Goal: Navigation & Orientation: Find specific page/section

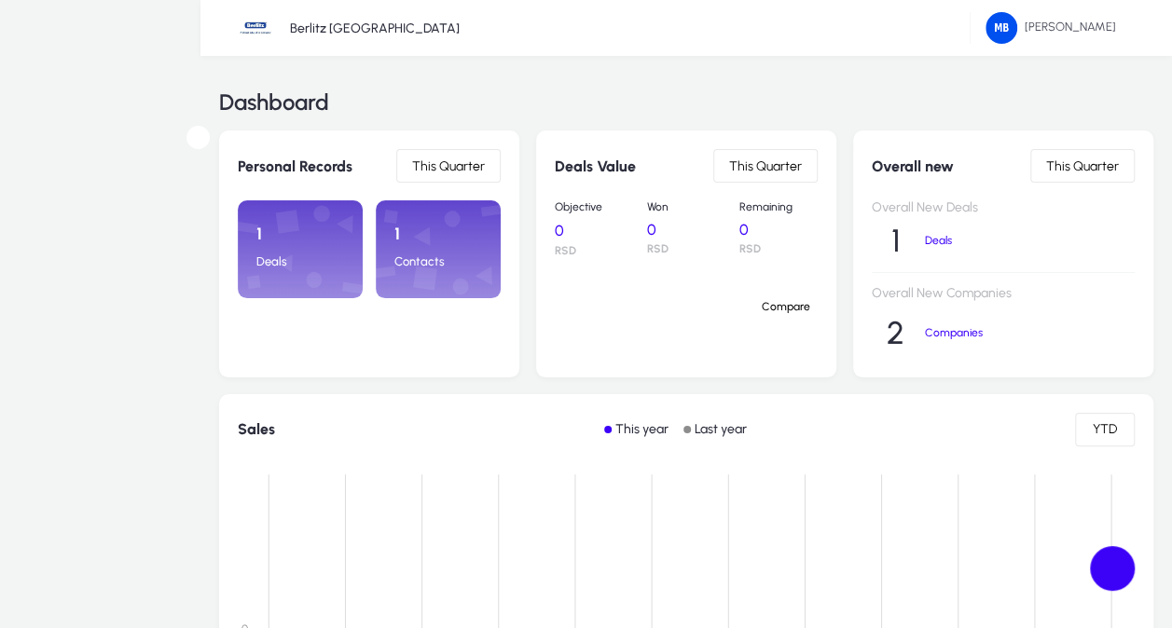
click at [0, 0] on div at bounding box center [0, 0] width 0 height 0
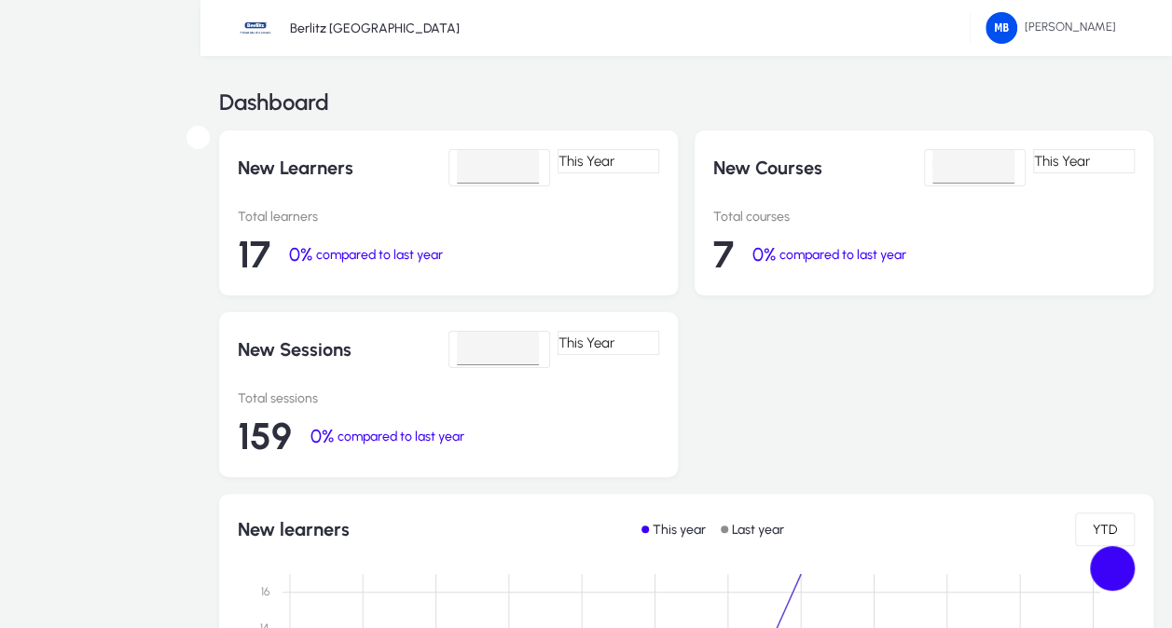
click at [0, 0] on span "Curriculum Designs" at bounding box center [0, 0] width 0 height 0
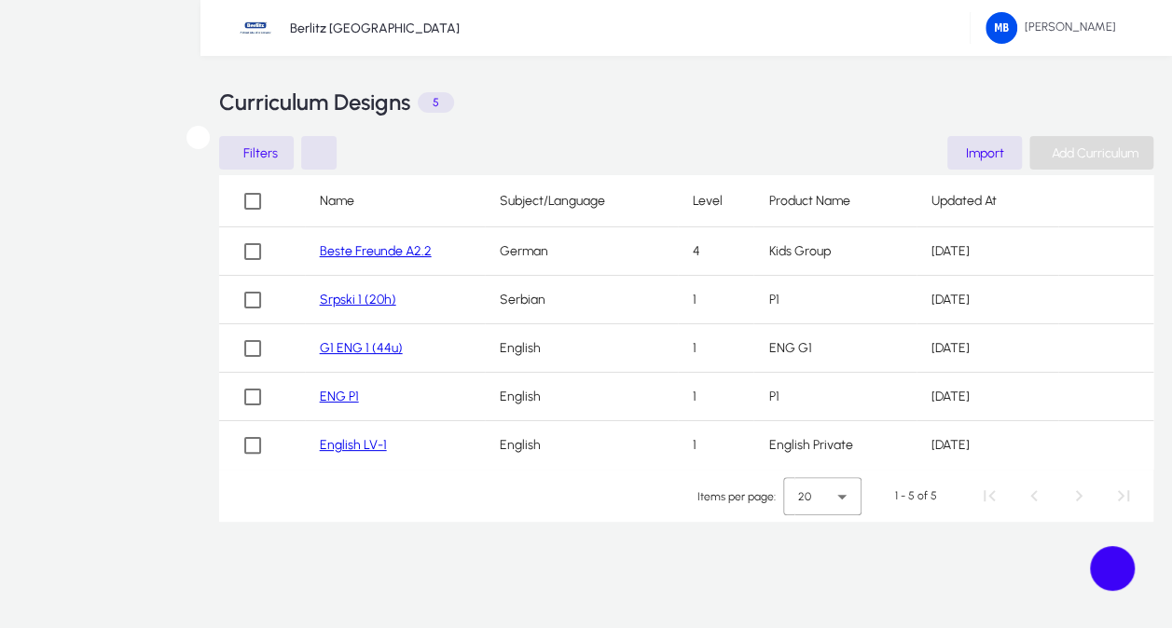
click at [1055, 146] on span "Add Curriculum" at bounding box center [1095, 153] width 87 height 16
type input "**********"
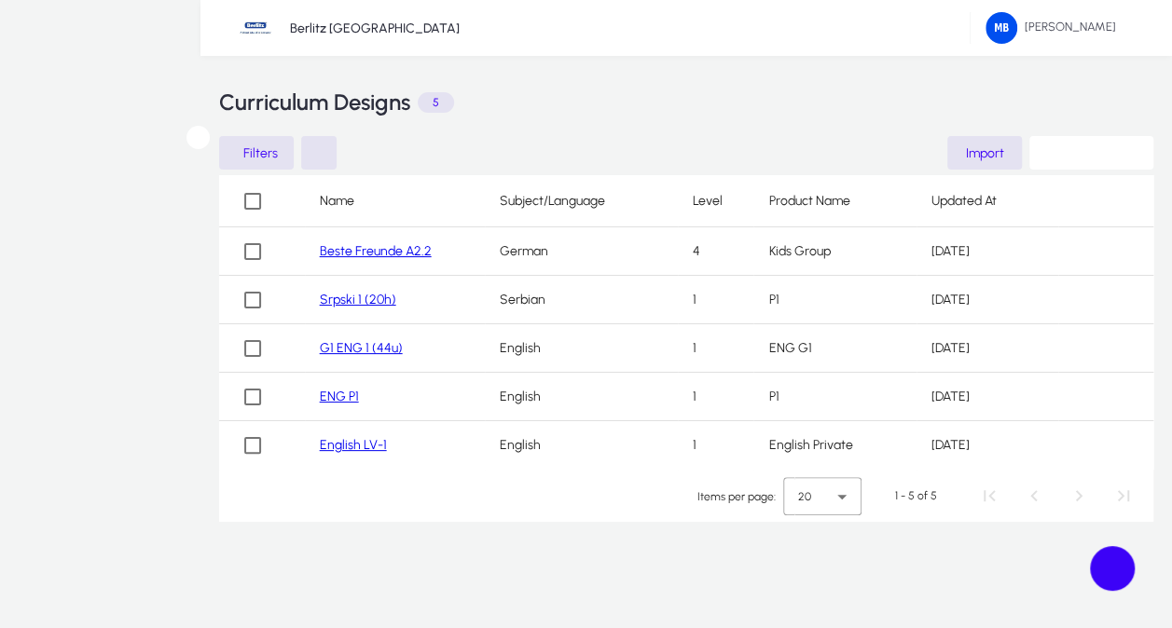
drag, startPoint x: 826, startPoint y: 431, endPoint x: 749, endPoint y: 198, distance: 245.6
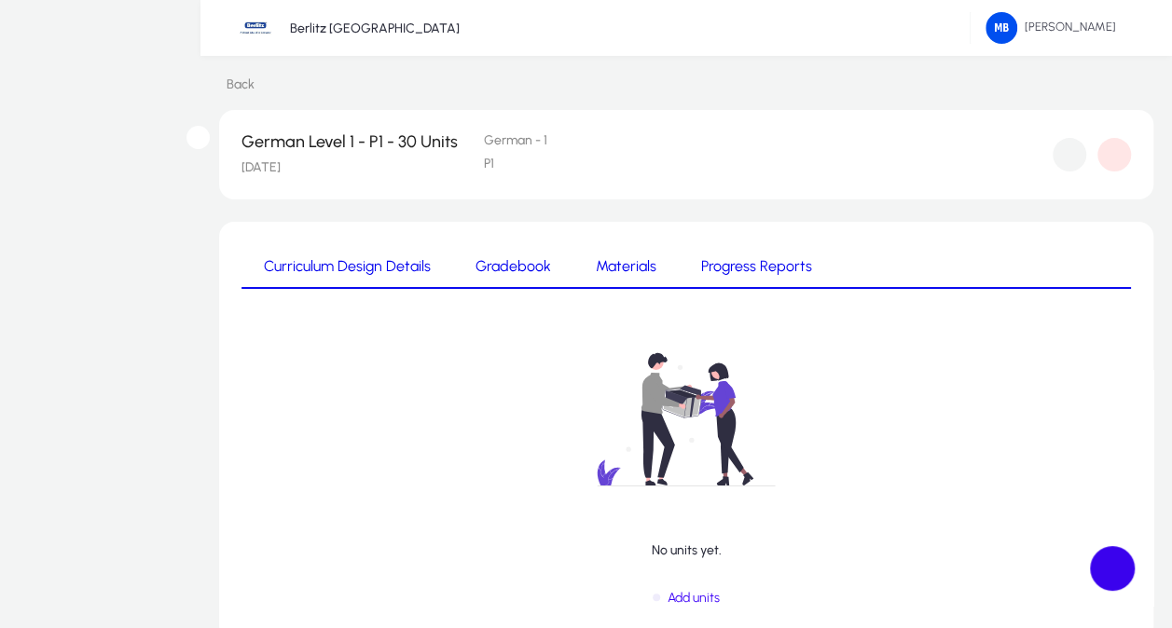
click at [1108, 559] on span at bounding box center [1112, 568] width 45 height 45
click at [934, 522] on div "No units yet." at bounding box center [686, 434] width 890 height 247
click at [0, 0] on span at bounding box center [0, 0] width 0 height 0
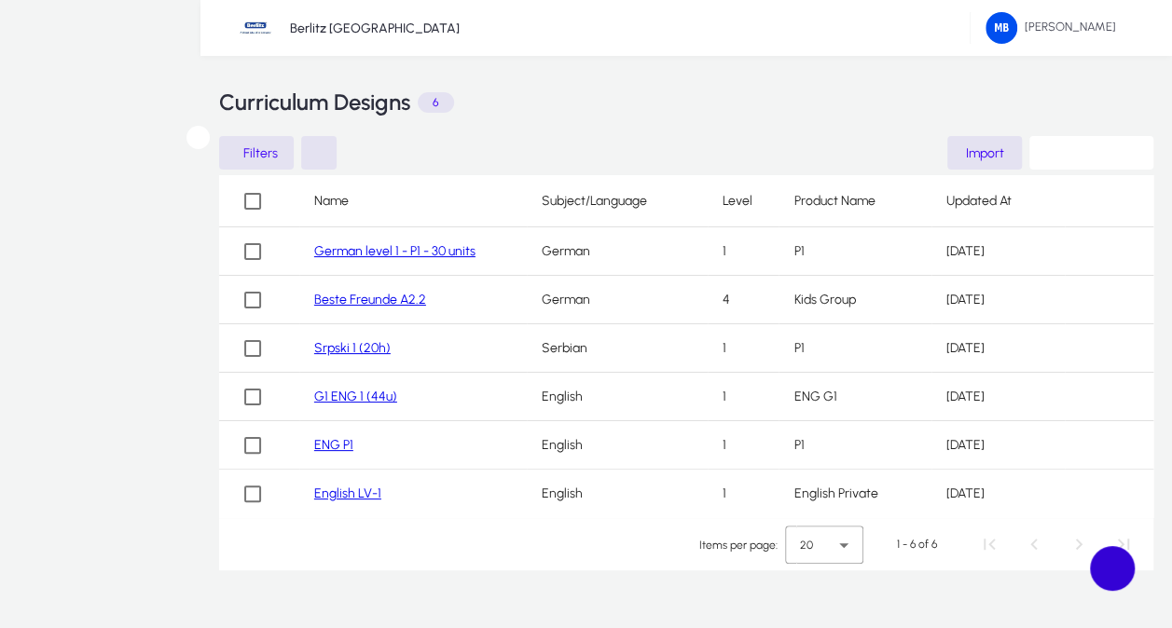
click at [1111, 574] on span at bounding box center [1112, 568] width 45 height 45
click at [1072, 151] on span "Add Curriculum" at bounding box center [1095, 153] width 87 height 16
type input "******"
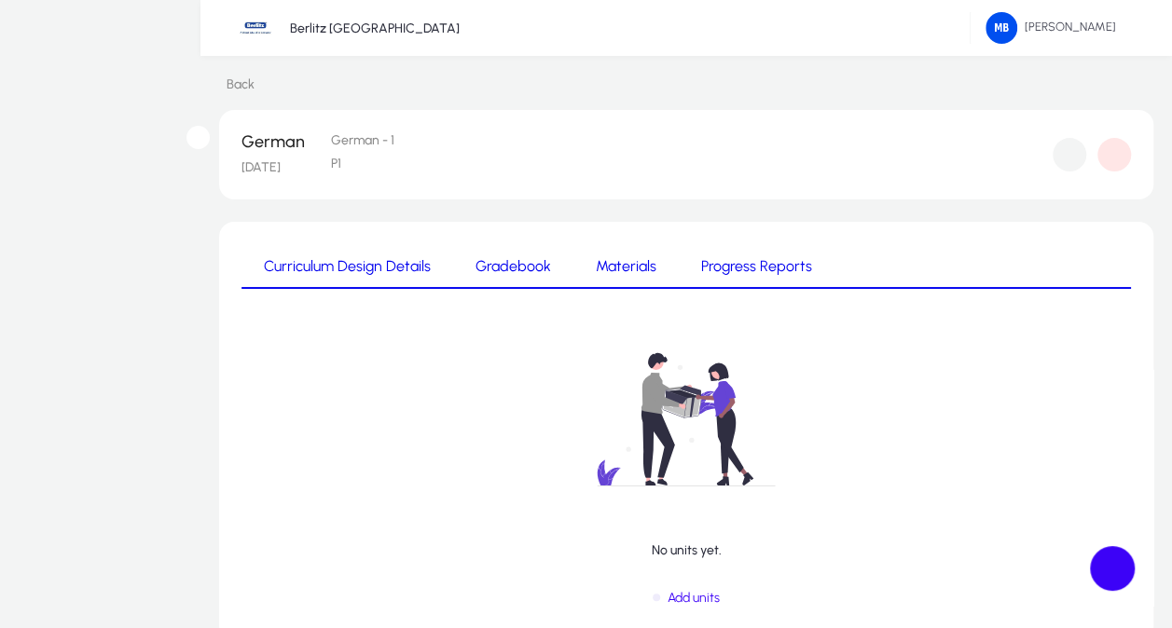
click at [210, 139] on div "Back German [DATE] German - 1 P1 Curriculum Design Details Gradebook Materials …" at bounding box center [686, 393] width 972 height 674
click at [199, 138] on icon at bounding box center [199, 138] width 0 height 0
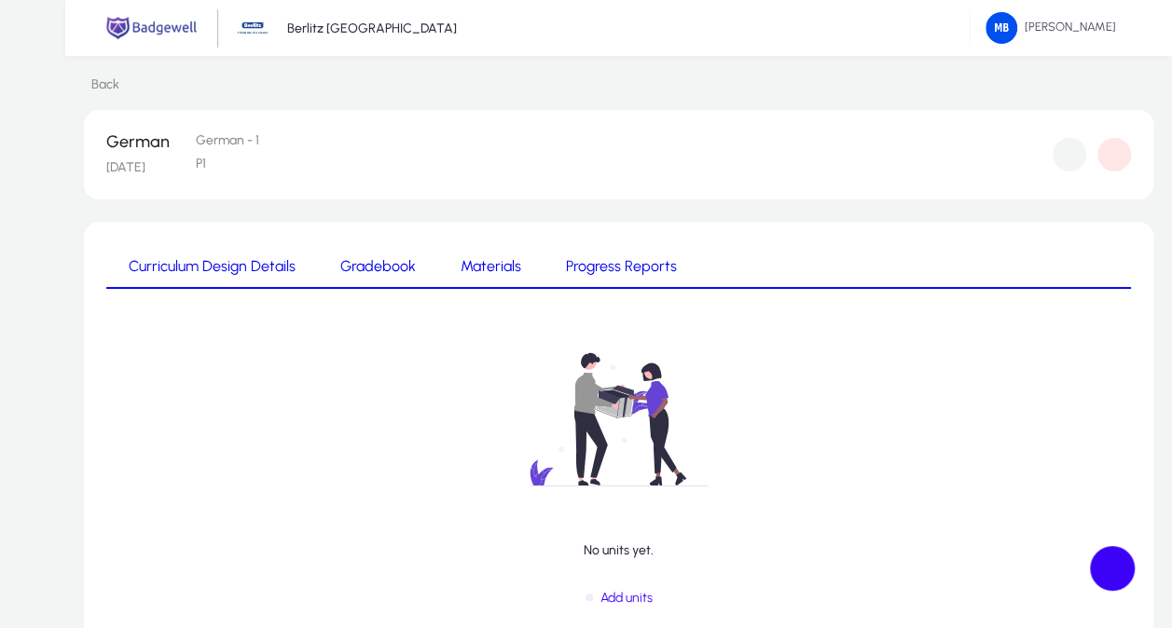
click at [0, 0] on icon at bounding box center [0, 0] width 0 height 0
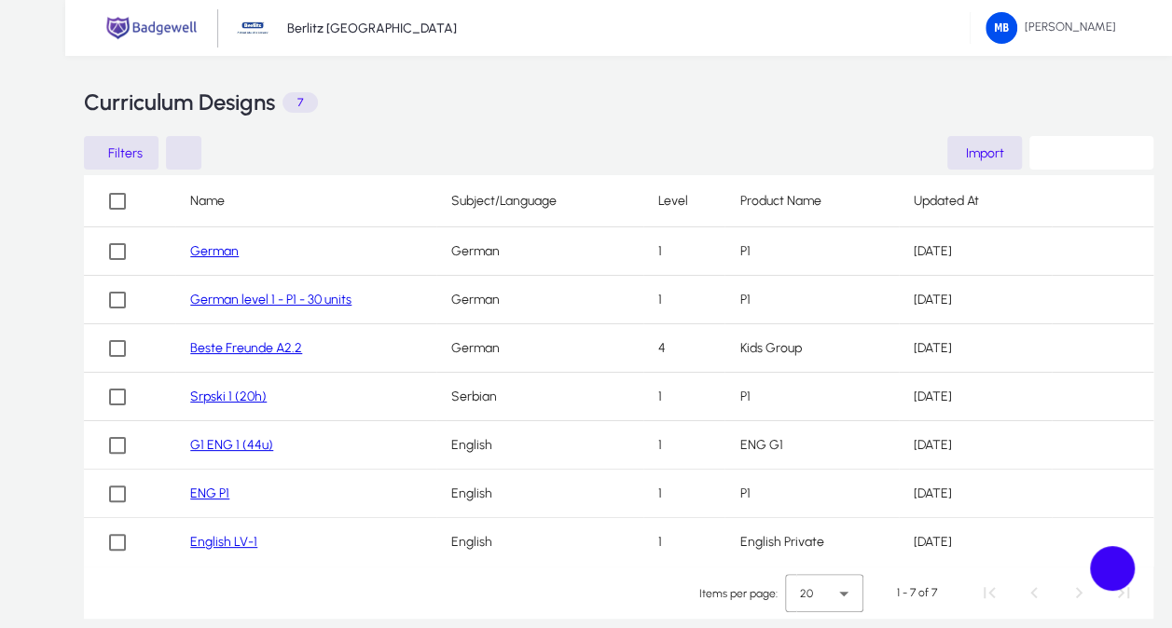
click at [229, 341] on link "Beste Freunde A2.2" at bounding box center [246, 348] width 112 height 16
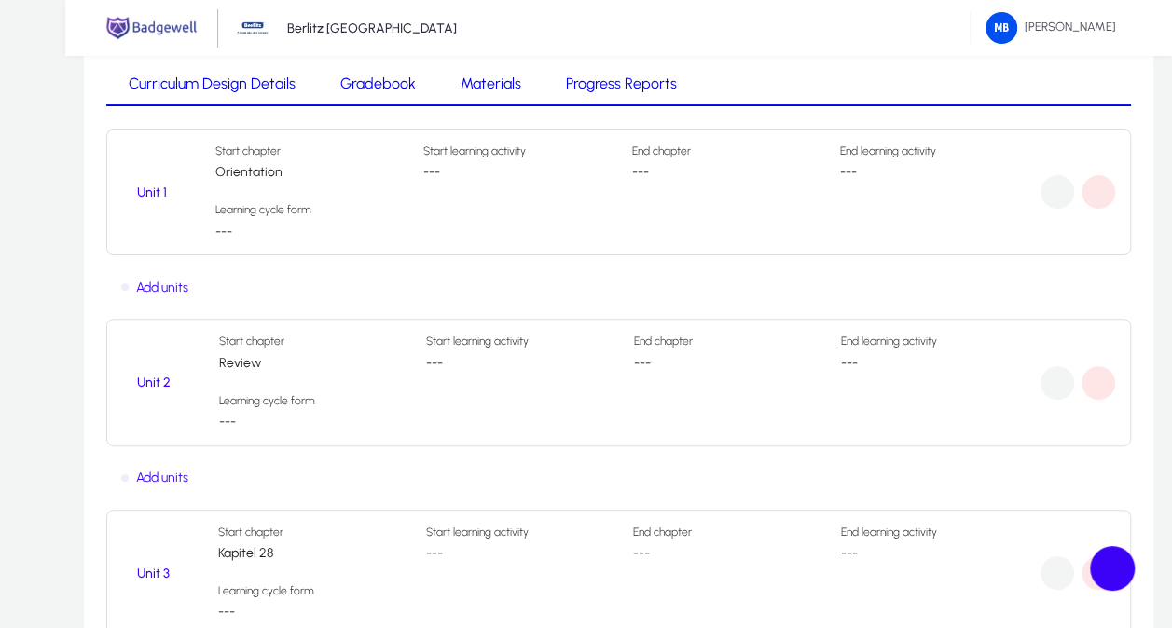
scroll to position [119, 0]
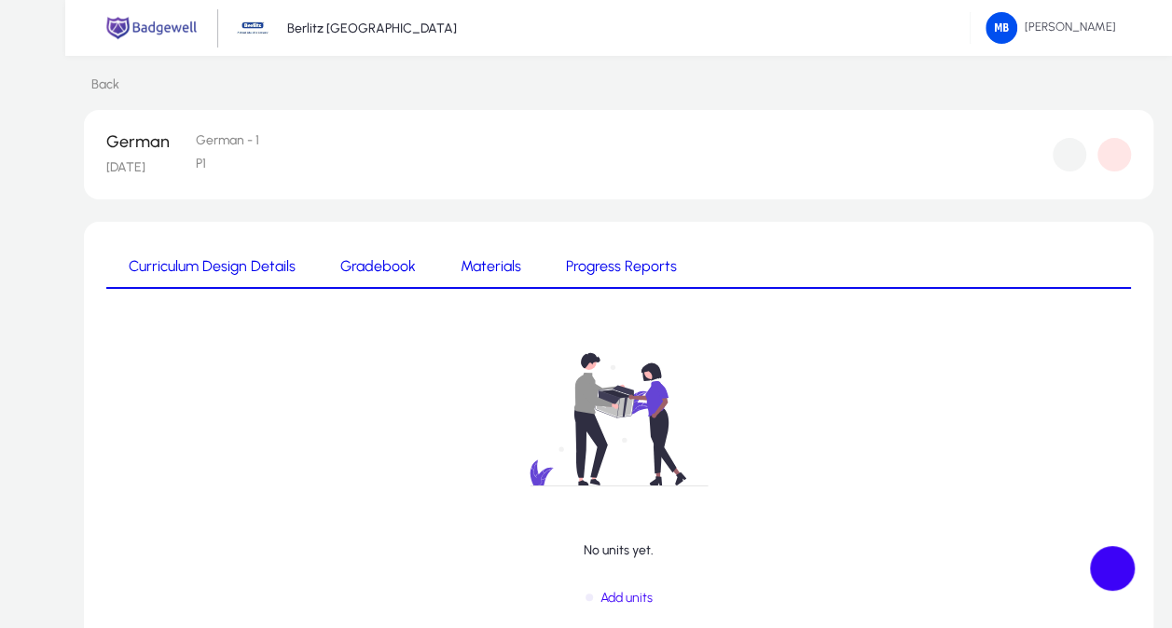
click at [0, 0] on icon at bounding box center [0, 0] width 0 height 0
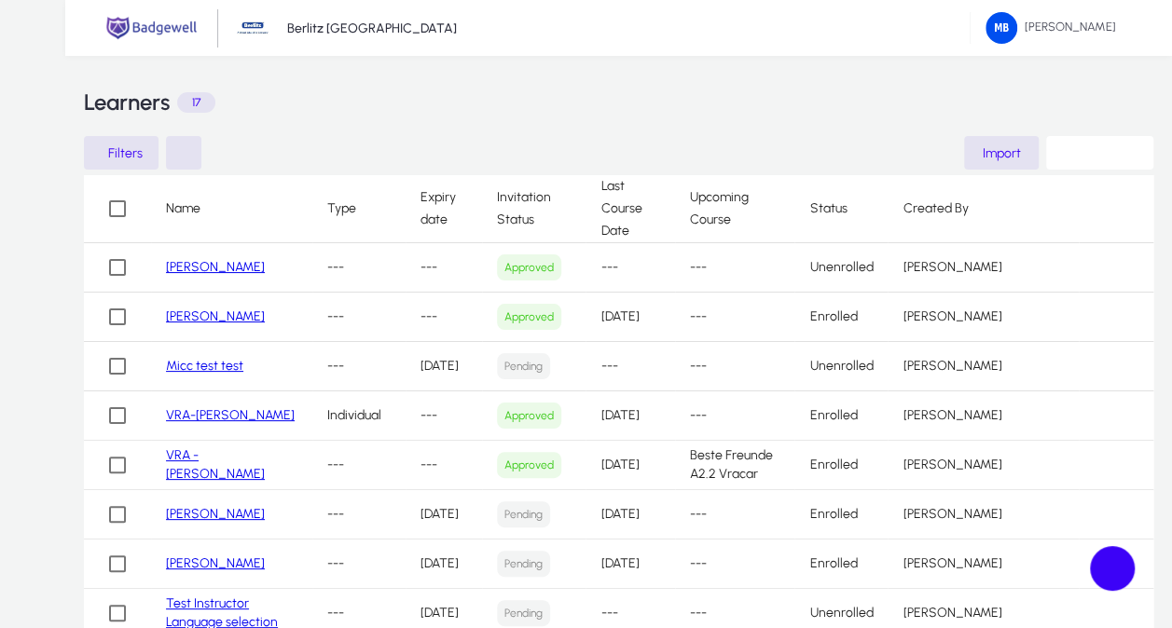
click at [236, 407] on link "VRA-[PERSON_NAME]" at bounding box center [230, 415] width 129 height 16
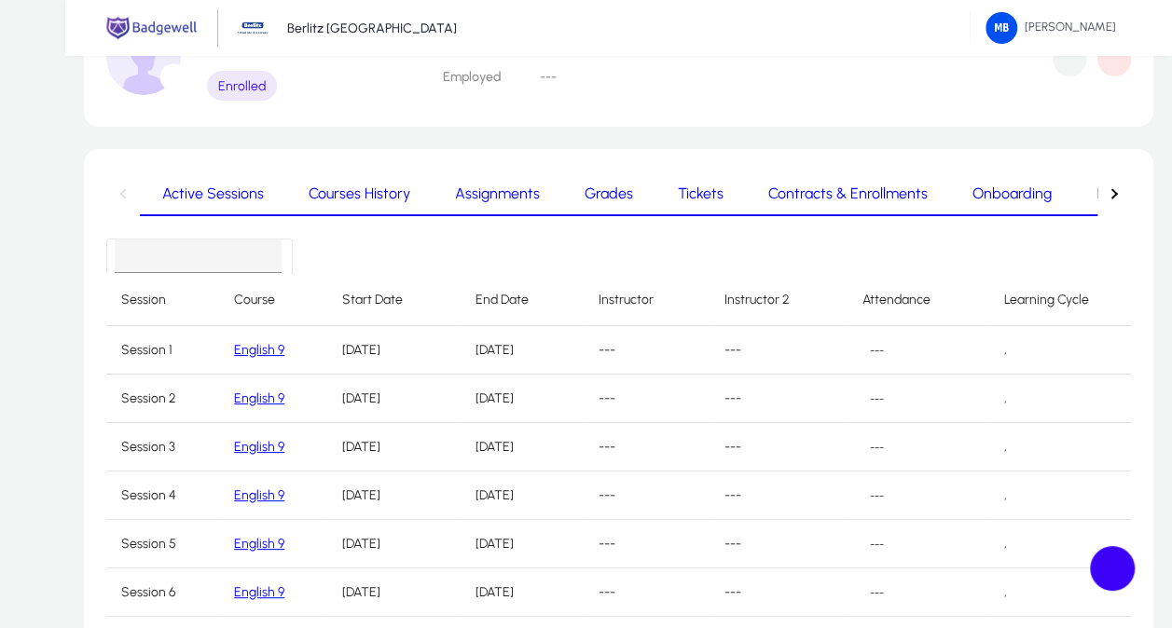
scroll to position [117, 0]
click at [364, 188] on span "Courses History" at bounding box center [360, 193] width 102 height 15
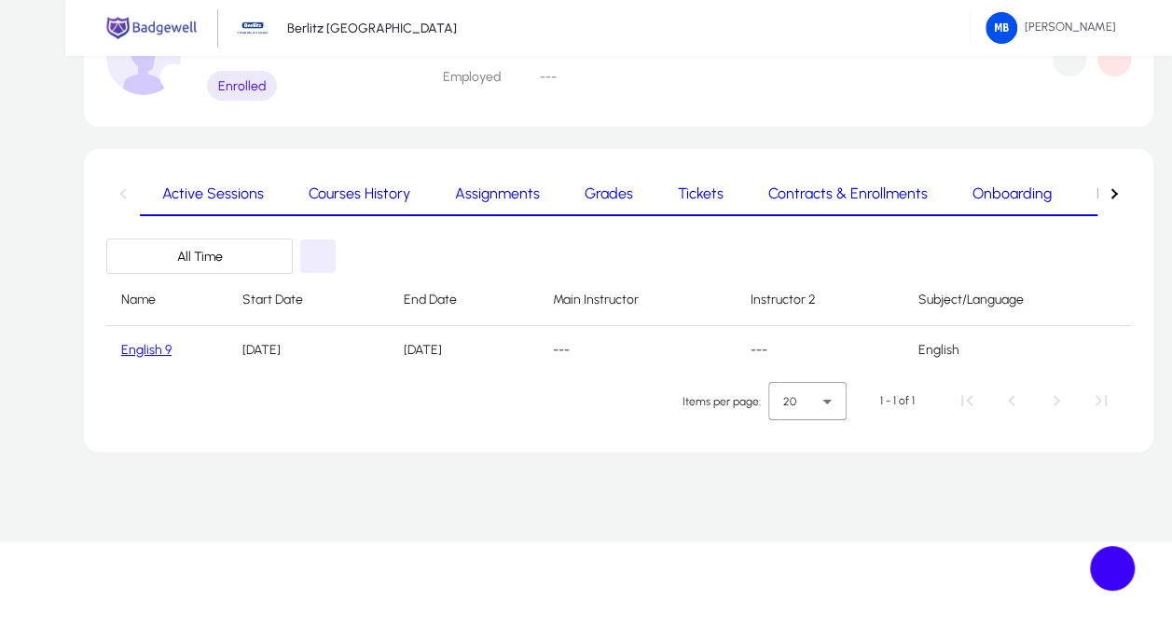
click at [455, 194] on span "Assignments" at bounding box center [497, 193] width 85 height 15
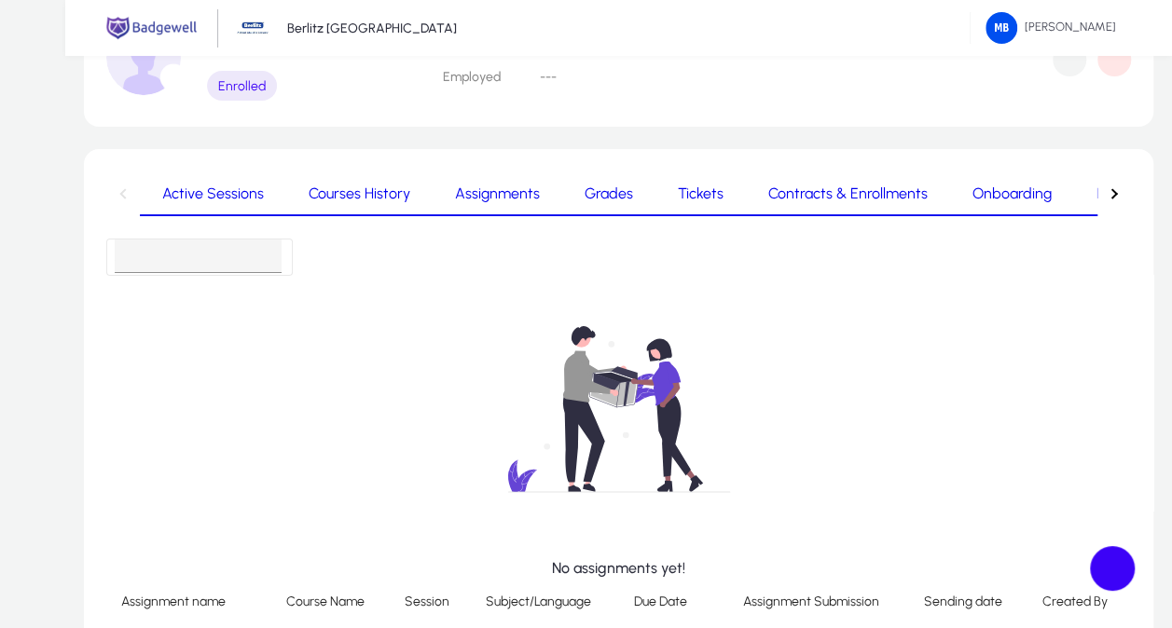
click at [585, 185] on span "Grades" at bounding box center [609, 194] width 48 height 45
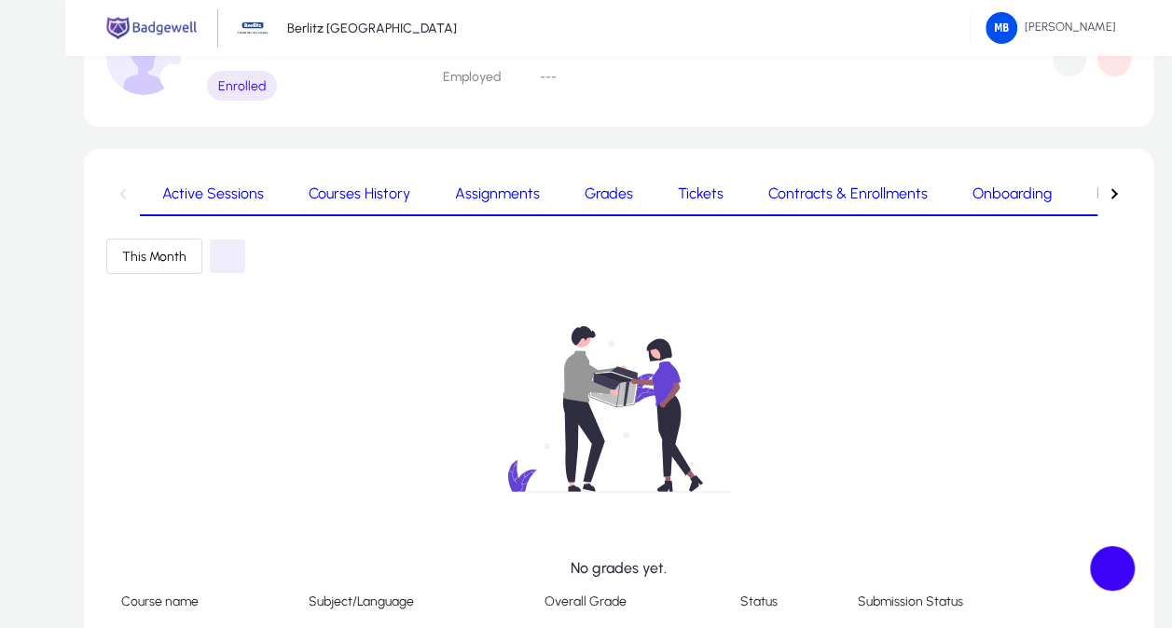
click at [678, 193] on span "Tickets" at bounding box center [701, 193] width 46 height 15
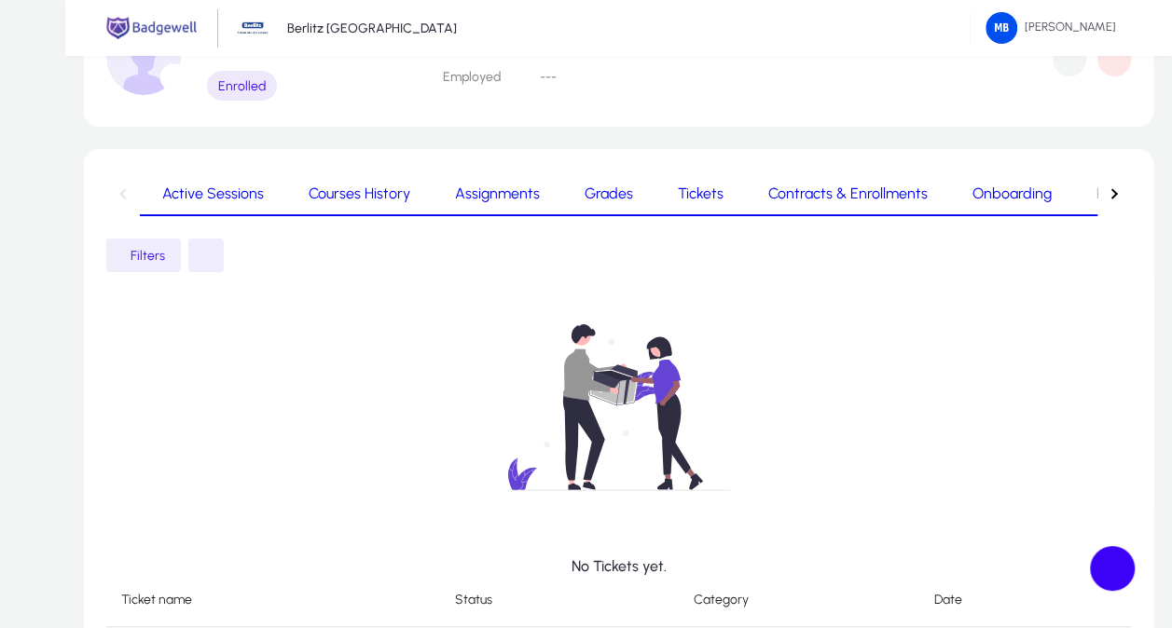
click at [768, 186] on span "Contracts & Enrollments" at bounding box center [847, 193] width 159 height 15
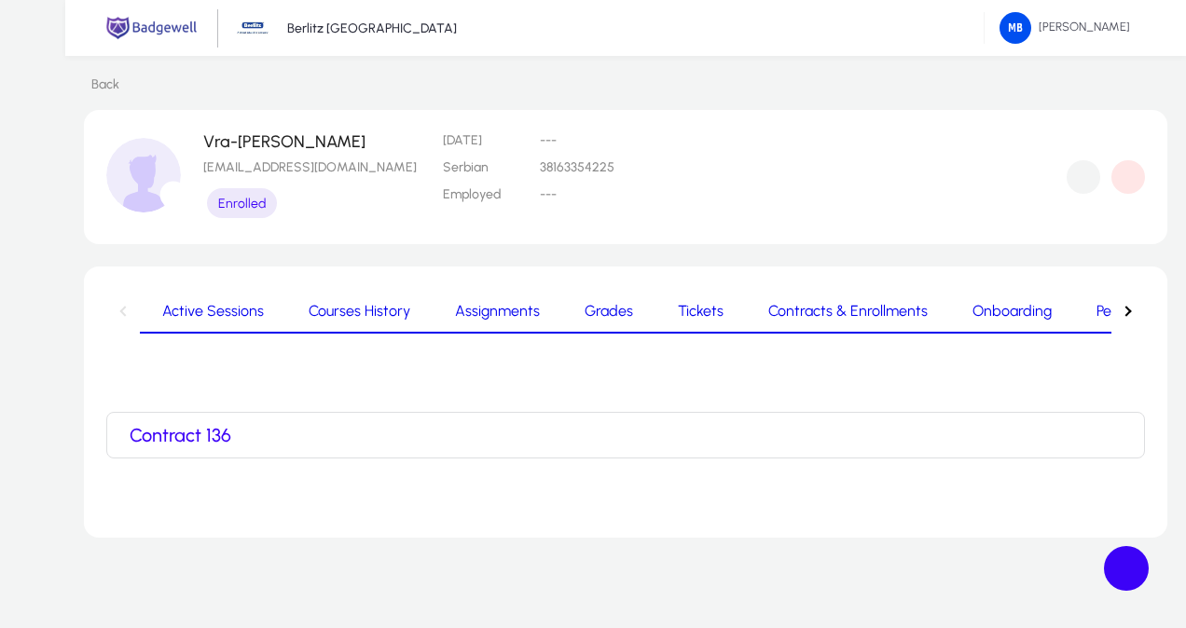
click at [973, 311] on span "Onboarding" at bounding box center [1012, 311] width 79 height 15
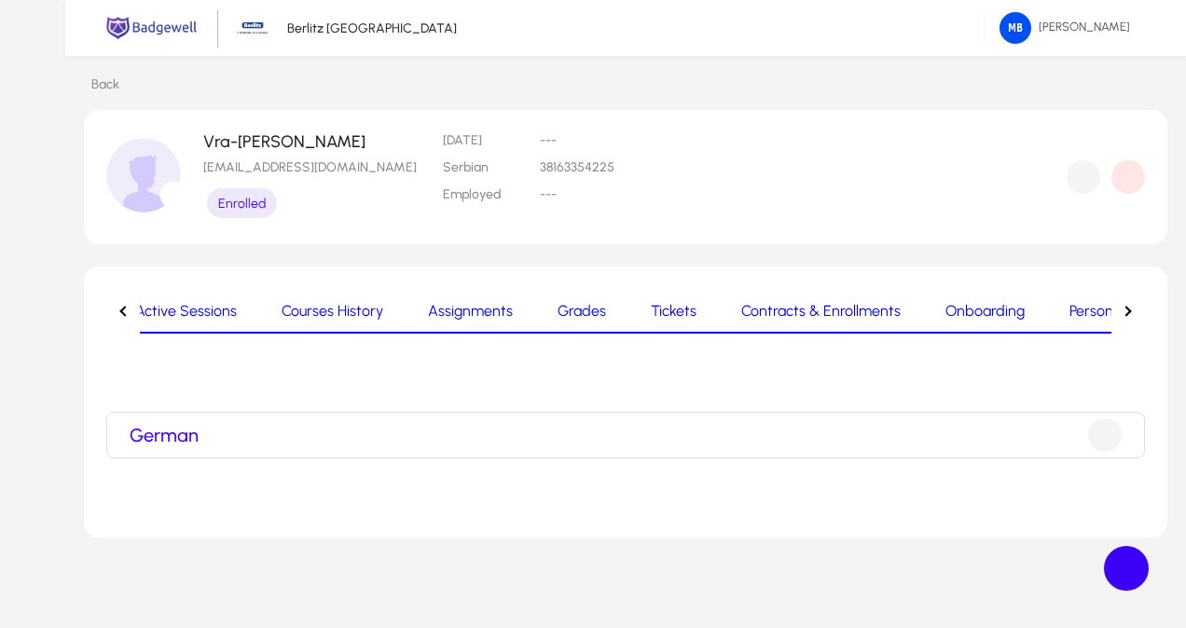
click at [1069, 307] on span "Personal Development" at bounding box center [1143, 311] width 149 height 15
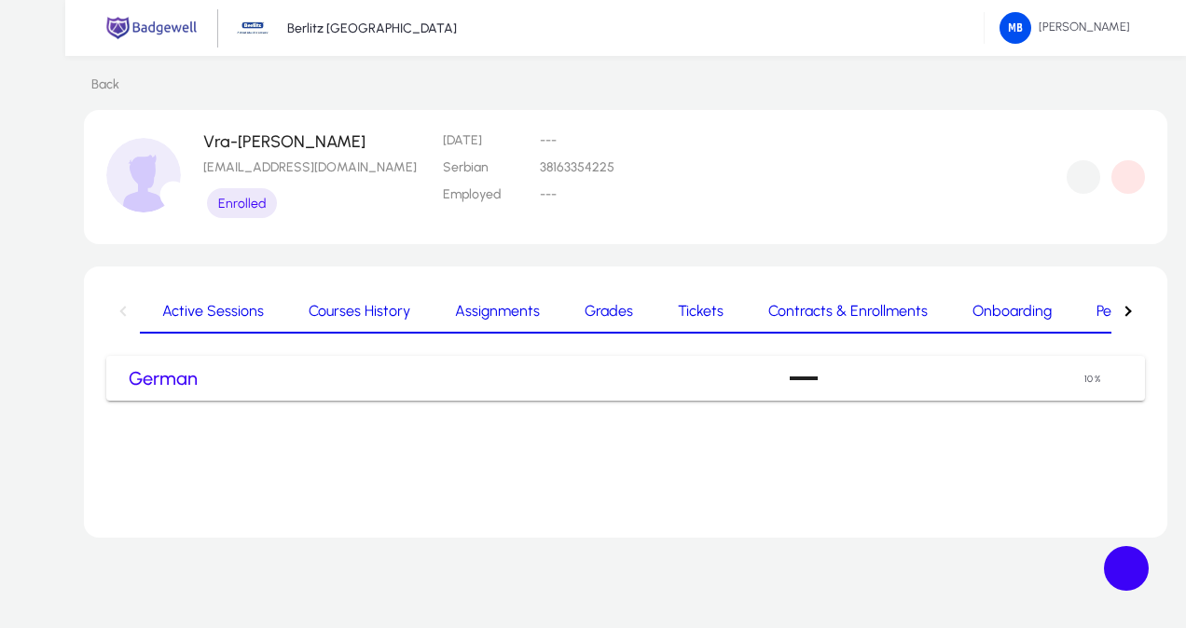
click at [180, 311] on span "Active Sessions" at bounding box center [213, 311] width 102 height 15
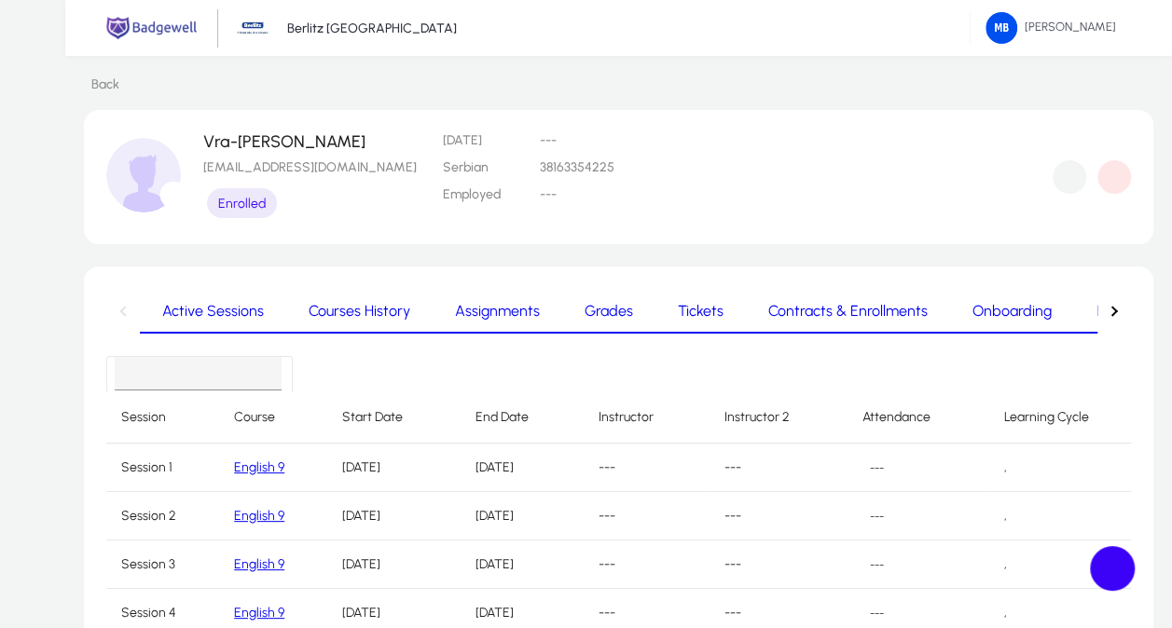
click at [881, 481] on span "---" at bounding box center [876, 468] width 29 height 26
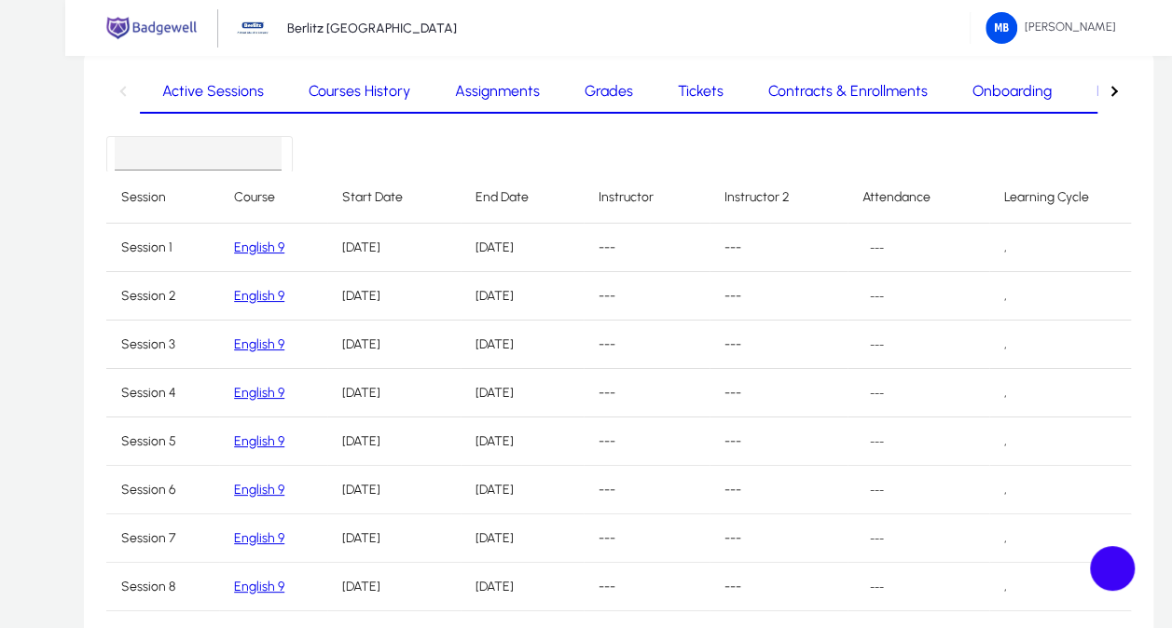
scroll to position [234, 0]
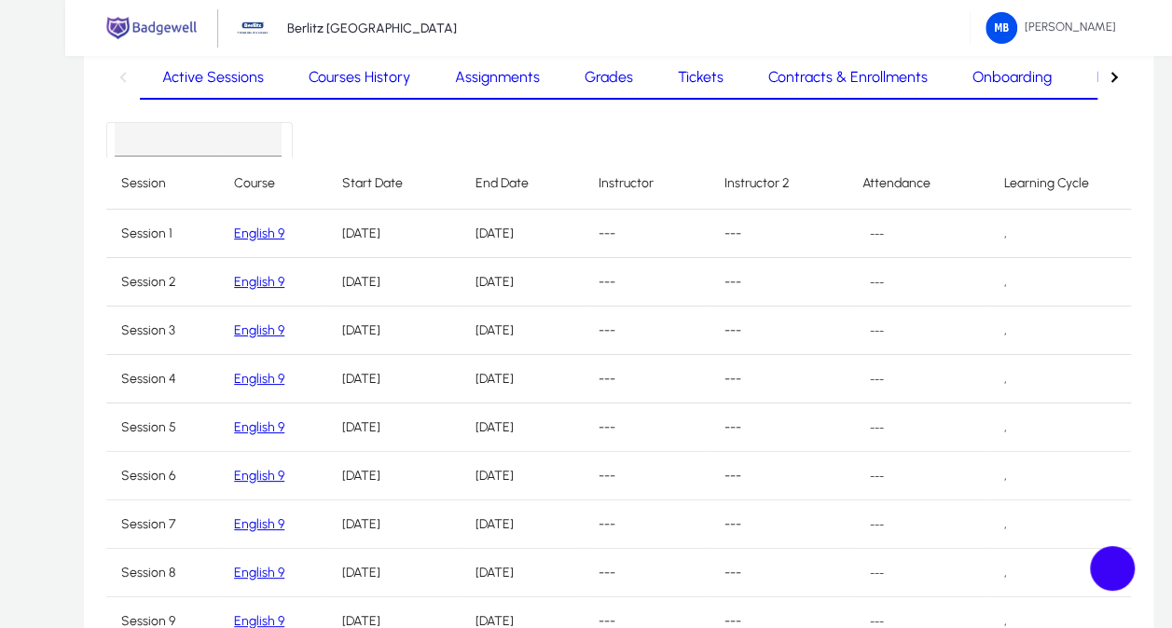
click at [0, 0] on span at bounding box center [0, 0] width 0 height 0
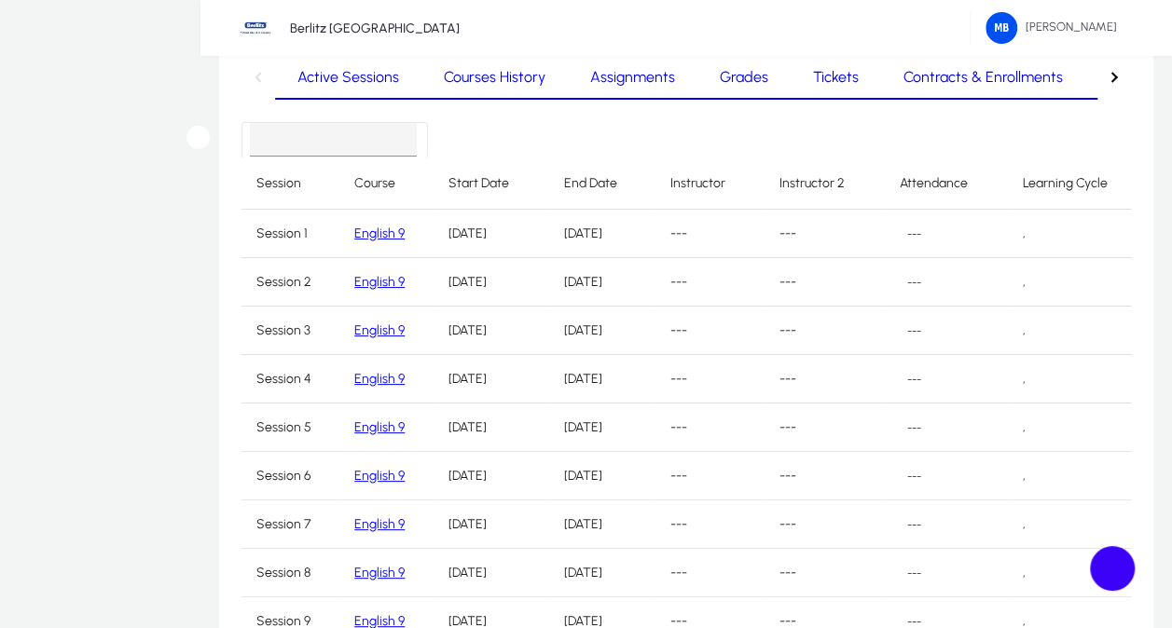
click at [0, 0] on icon at bounding box center [0, 0] width 0 height 0
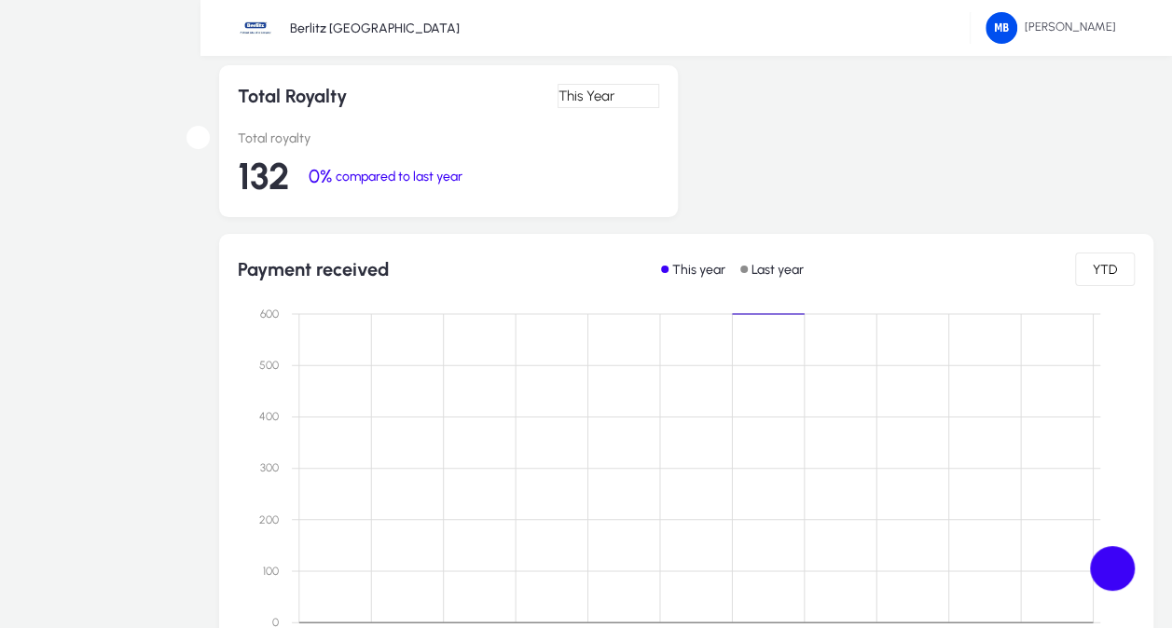
click at [0, 0] on span "Royalty" at bounding box center [0, 0] width 0 height 0
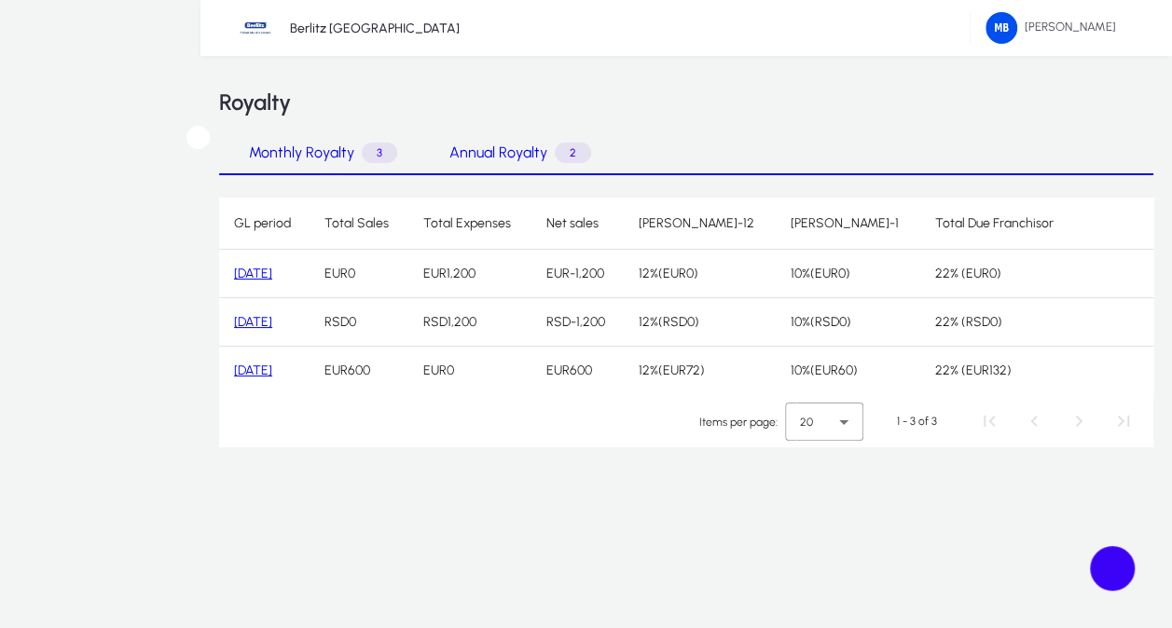
click at [0, 0] on icon at bounding box center [0, 0] width 0 height 0
